Goal: Information Seeking & Learning: Learn about a topic

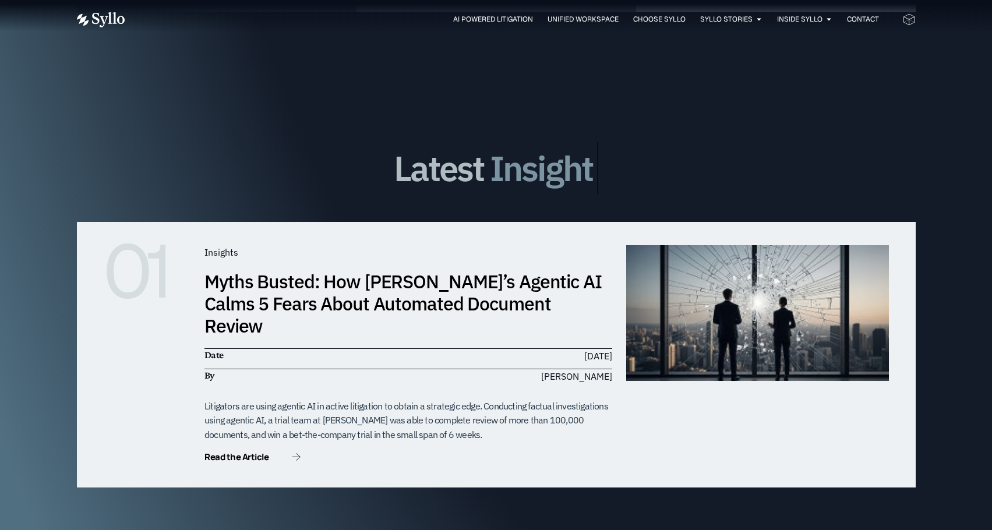
scroll to position [3380, 0]
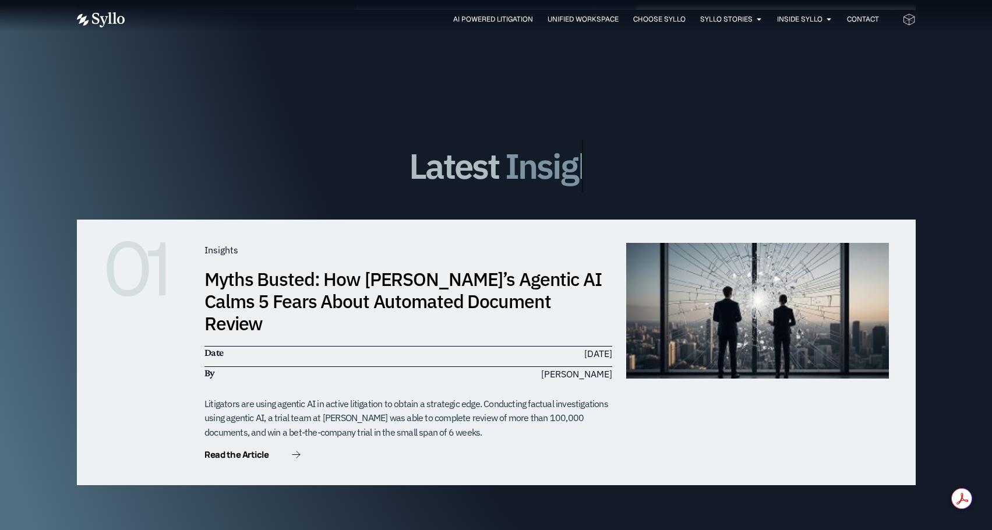
drag, startPoint x: 205, startPoint y: 351, endPoint x: 485, endPoint y: 378, distance: 281.0
click at [485, 397] on div "Litigators are using agentic AI in active litigation to obtain a strategic edge…" at bounding box center [409, 418] width 408 height 43
copy div "Litigators are using agentic AI in active litigation to obtain a strategic edge…"
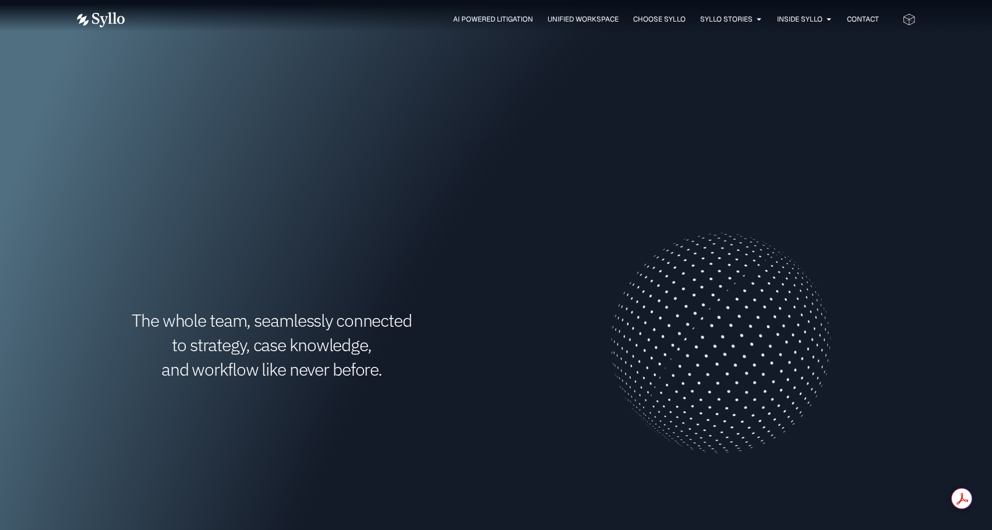
scroll to position [291, 0]
click at [558, 18] on span "Unified Workspace" at bounding box center [583, 19] width 71 height 10
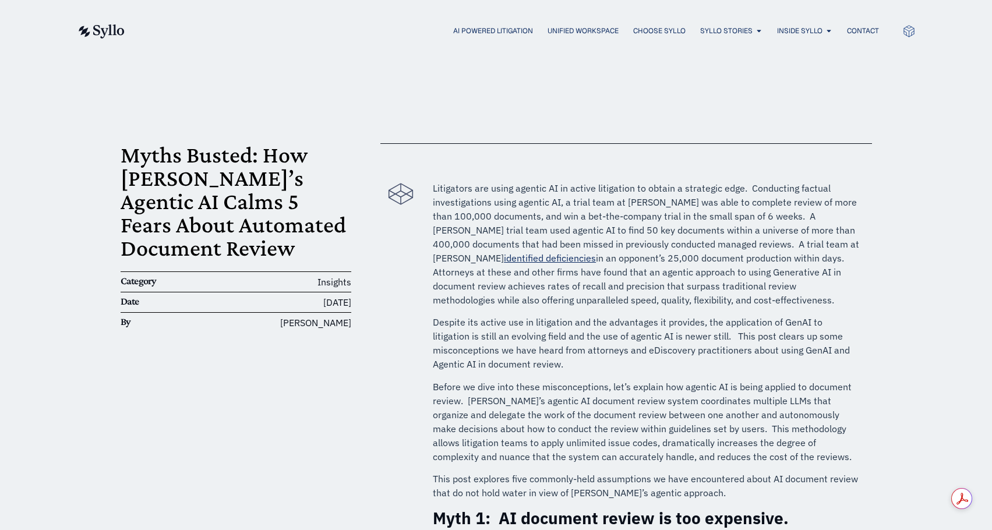
click at [826, 328] on p "Despite its active use in litigation and the advantages it provides, the applic…" at bounding box center [646, 343] width 427 height 56
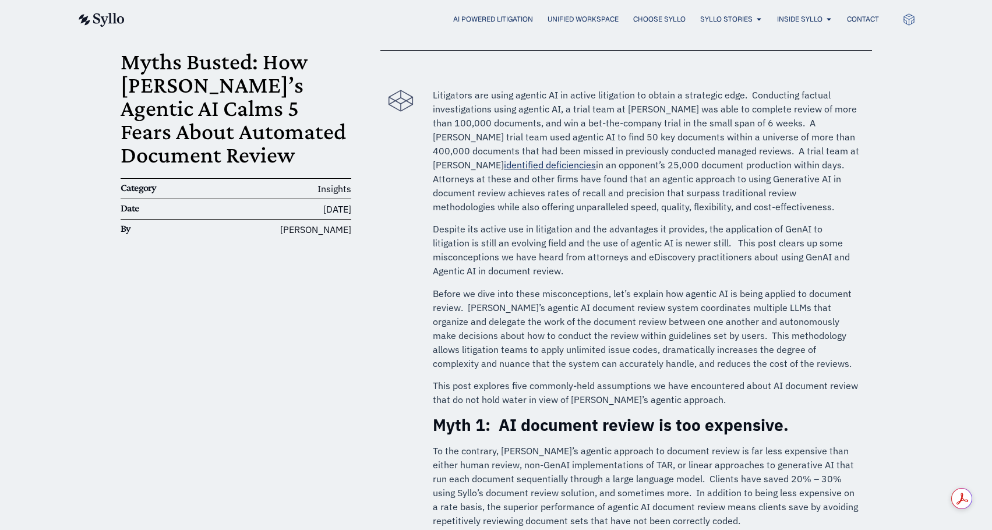
scroll to position [117, 0]
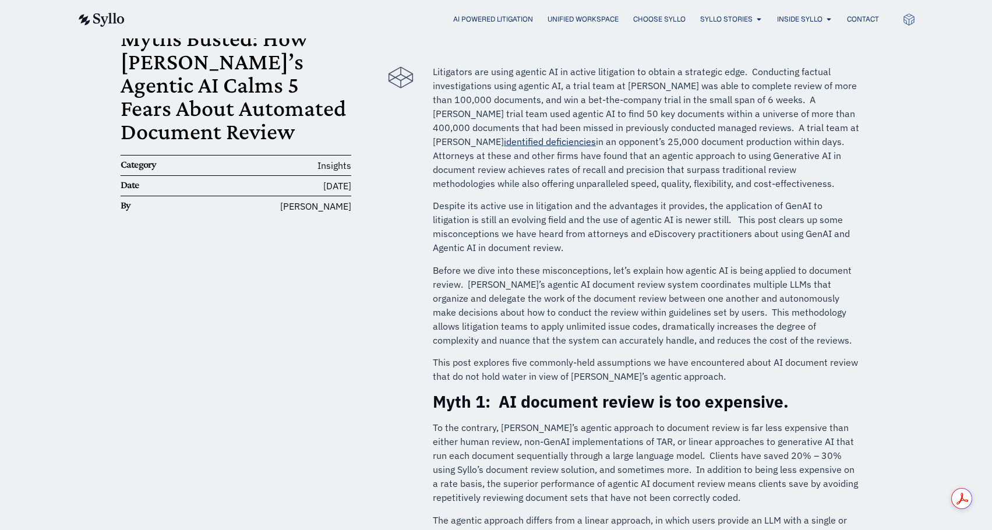
click at [717, 188] on p "Litigators are using agentic AI in active litigation to obtain a strategic edge…" at bounding box center [646, 128] width 427 height 126
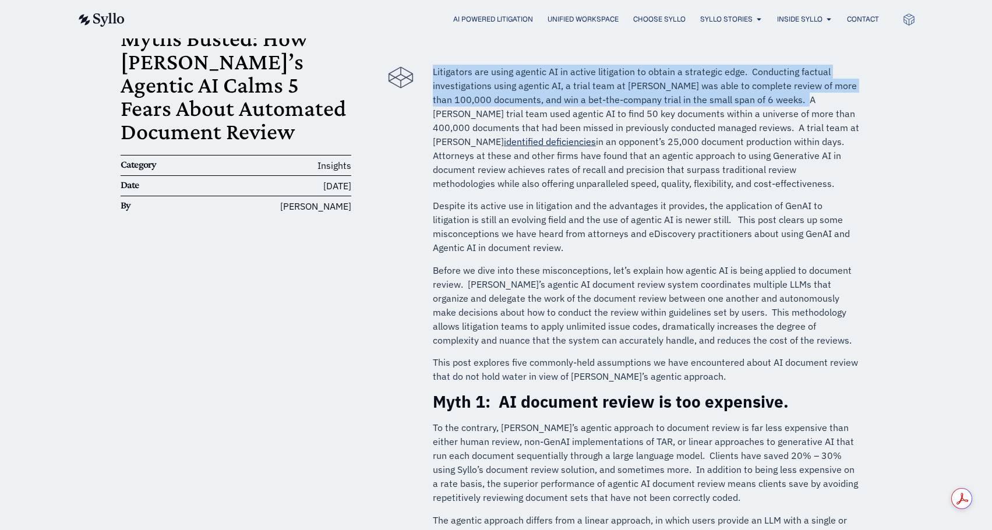
drag, startPoint x: 434, startPoint y: 69, endPoint x: 806, endPoint y: 101, distance: 373.1
click at [806, 101] on p "Litigators are using agentic AI in active litigation to obtain a strategic edge…" at bounding box center [646, 128] width 427 height 126
copy p "Litigators are using agentic AI in active litigation to obtain a strategic edge…"
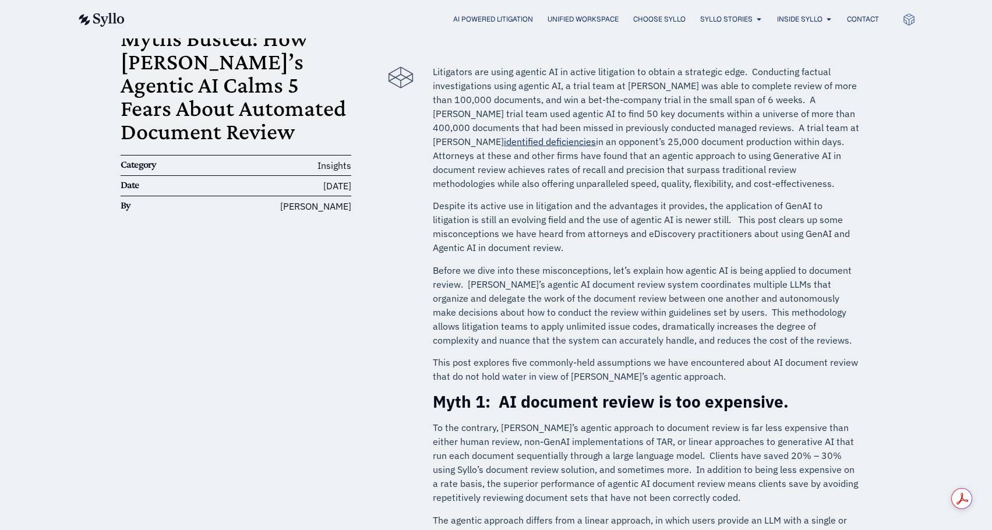
click at [770, 251] on p "Despite its active use in litigation and the advantages it provides, the applic…" at bounding box center [646, 227] width 427 height 56
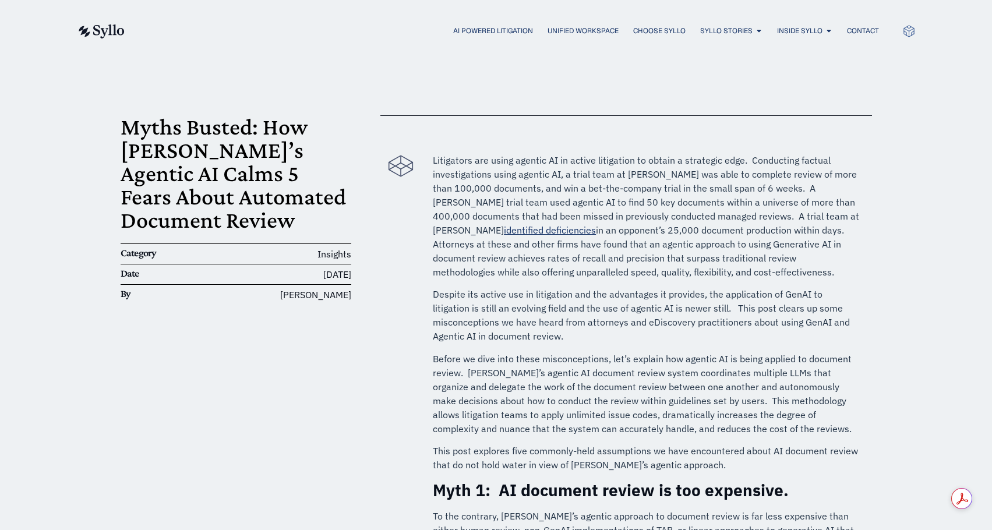
scroll to position [0, 0]
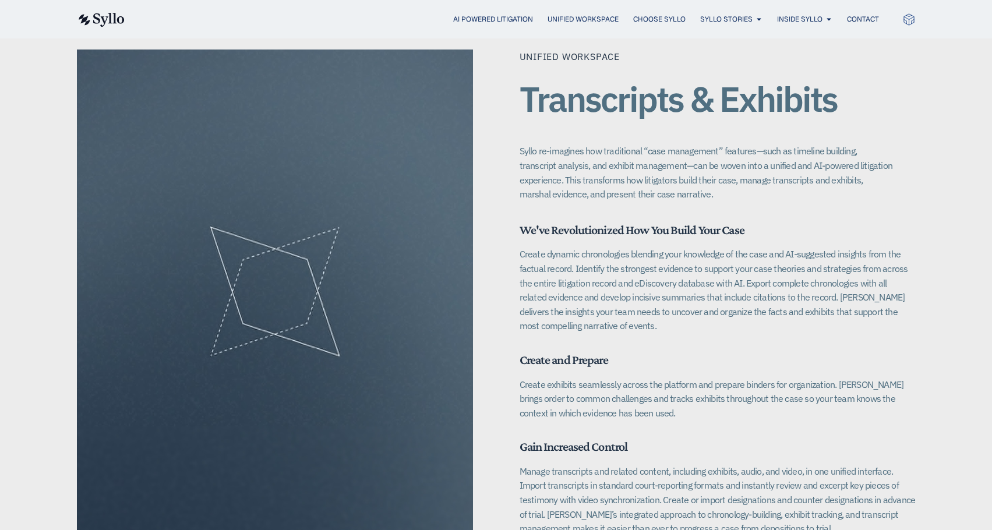
scroll to position [1515, 0]
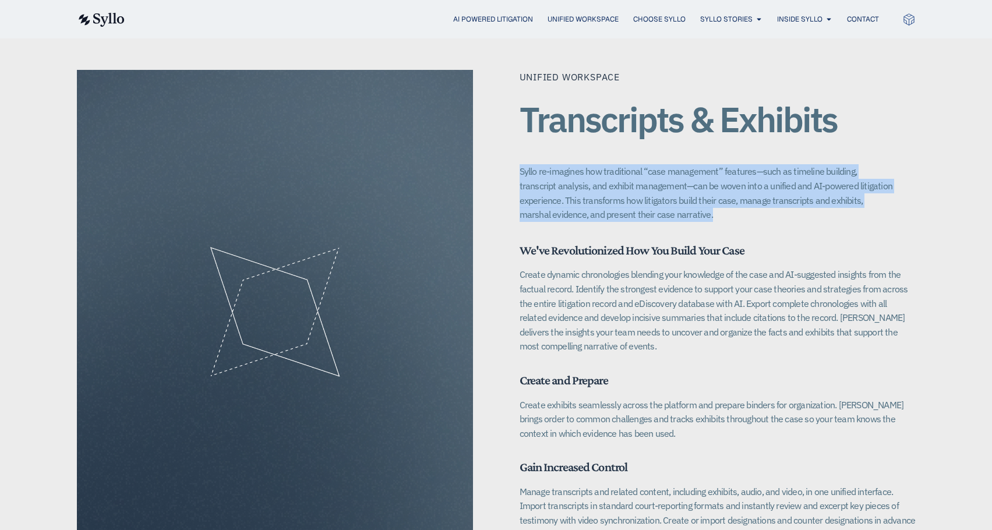
drag, startPoint x: 684, startPoint y: 202, endPoint x: 506, endPoint y: 147, distance: 186.6
click at [506, 147] on div "Unified Workspace Transcripts & Exhibits Syllo re-imagines how traditional “cas…" at bounding box center [496, 312] width 839 height 485
copy p "Syllo re-imagines how traditional “case management” features—such as timeline b…"
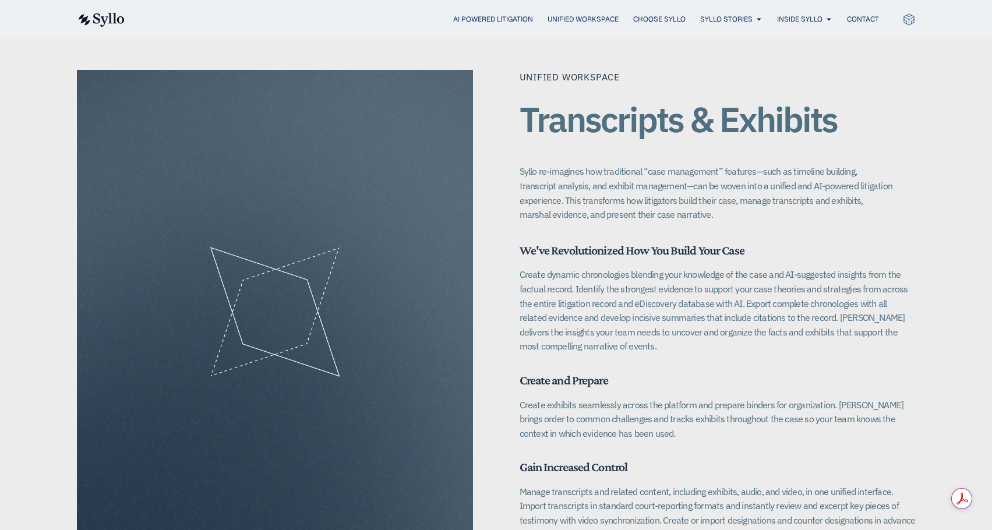
click at [861, 335] on p "Create dynamic chronologies blending your knowledge of the case and AI-suggeste…" at bounding box center [718, 310] width 396 height 86
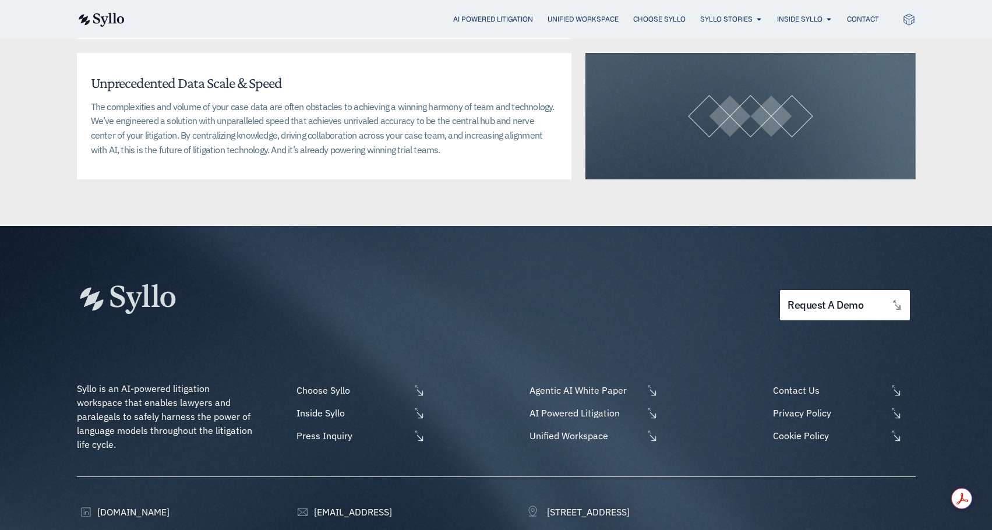
scroll to position [2972, 0]
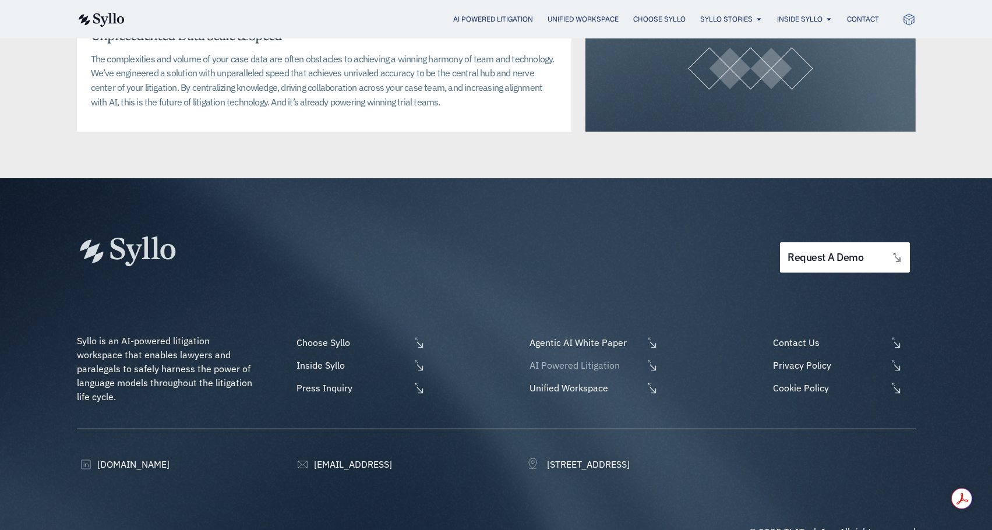
click at [572, 358] on span "AI Powered Litigation" at bounding box center [585, 365] width 117 height 14
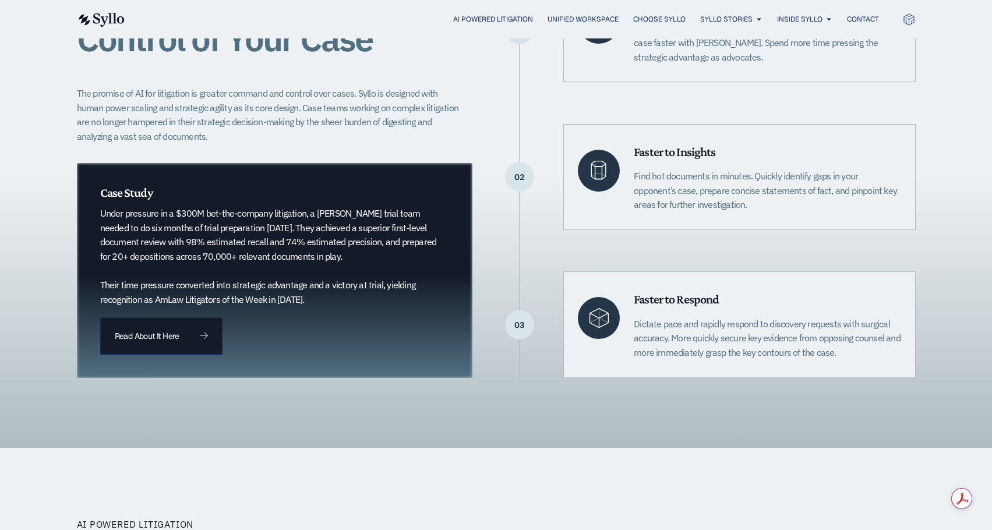
scroll to position [408, 0]
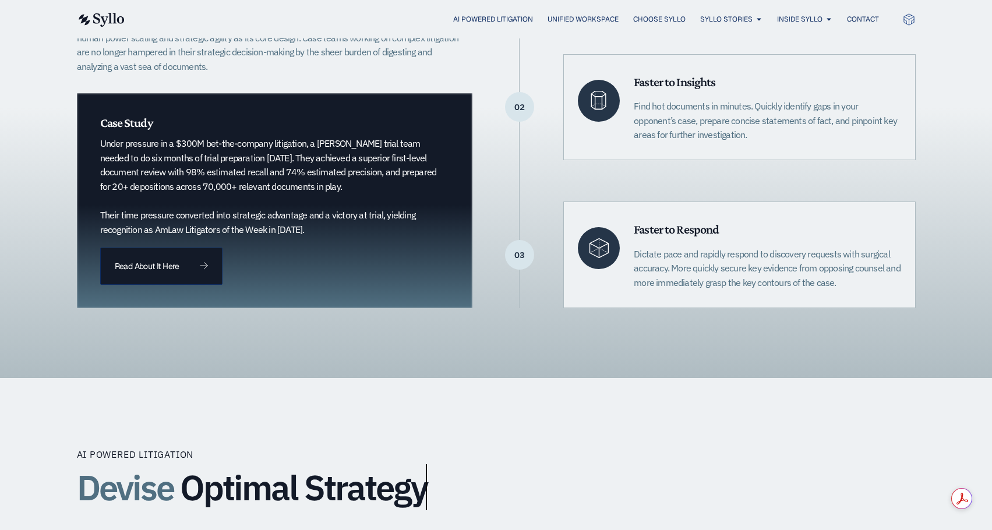
drag, startPoint x: 101, startPoint y: 143, endPoint x: 416, endPoint y: 184, distance: 317.3
click at [416, 184] on p "Under pressure in a $300M bet-the-company litigation, a Quinn Emanuel trial tea…" at bounding box center [268, 186] width 337 height 100
drag, startPoint x: 326, startPoint y: 231, endPoint x: 101, endPoint y: 146, distance: 240.5
click at [101, 146] on p "Under pressure in a $300M bet-the-company litigation, a Quinn Emanuel trial tea…" at bounding box center [268, 186] width 337 height 100
copy p "Under pressure in a $300M bet-the-company litigation, a Quinn Emanuel trial tea…"
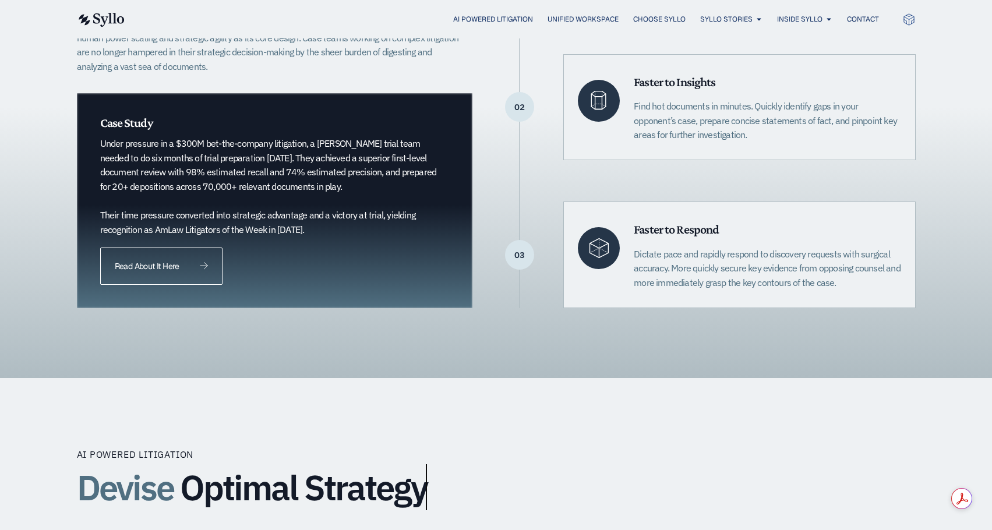
click at [120, 262] on span "Read About It Here" at bounding box center [147, 266] width 64 height 8
